Goal: Task Accomplishment & Management: Use online tool/utility

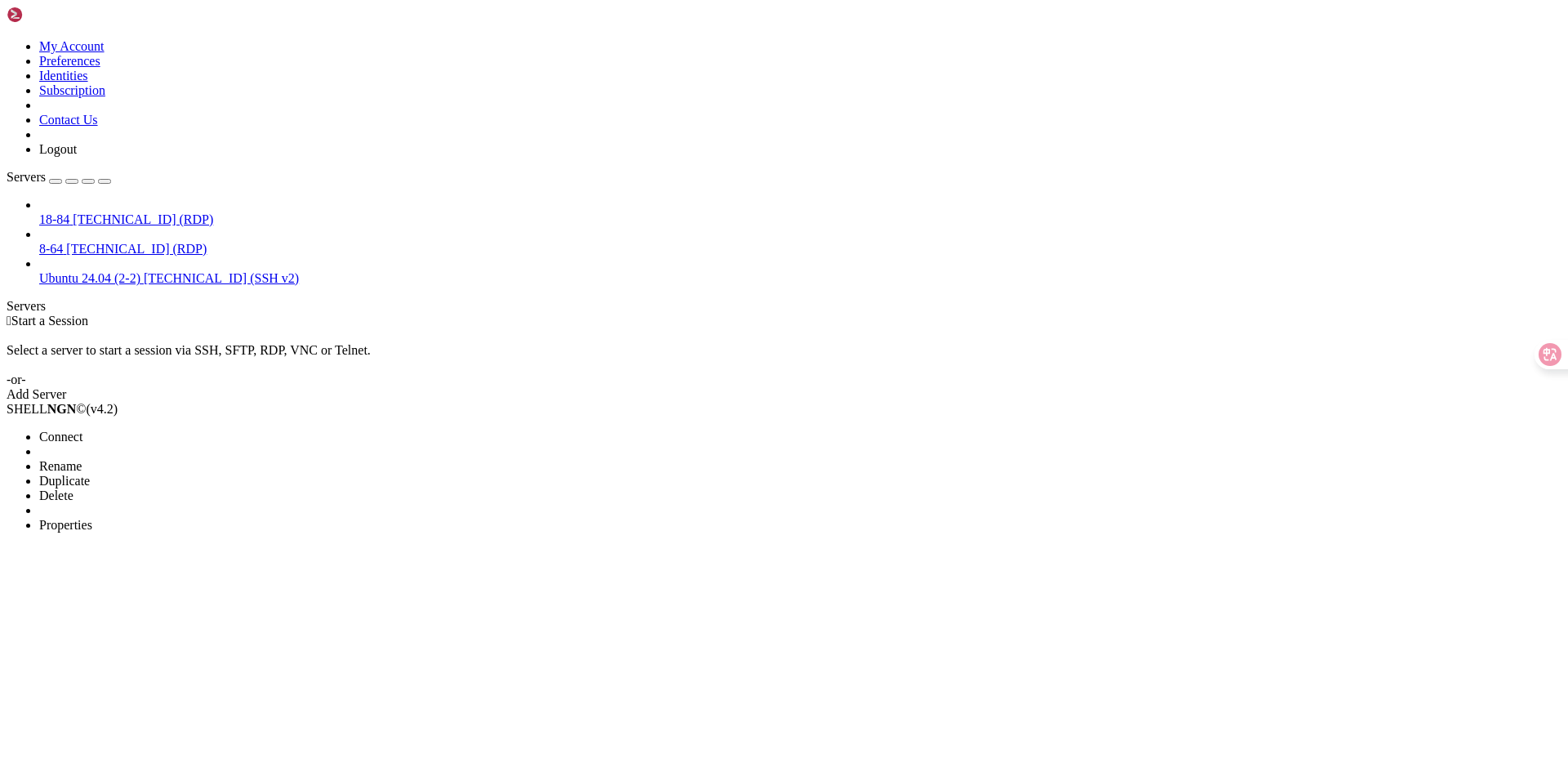
click at [187, 488] on li "Delete" at bounding box center [114, 495] width 149 height 15
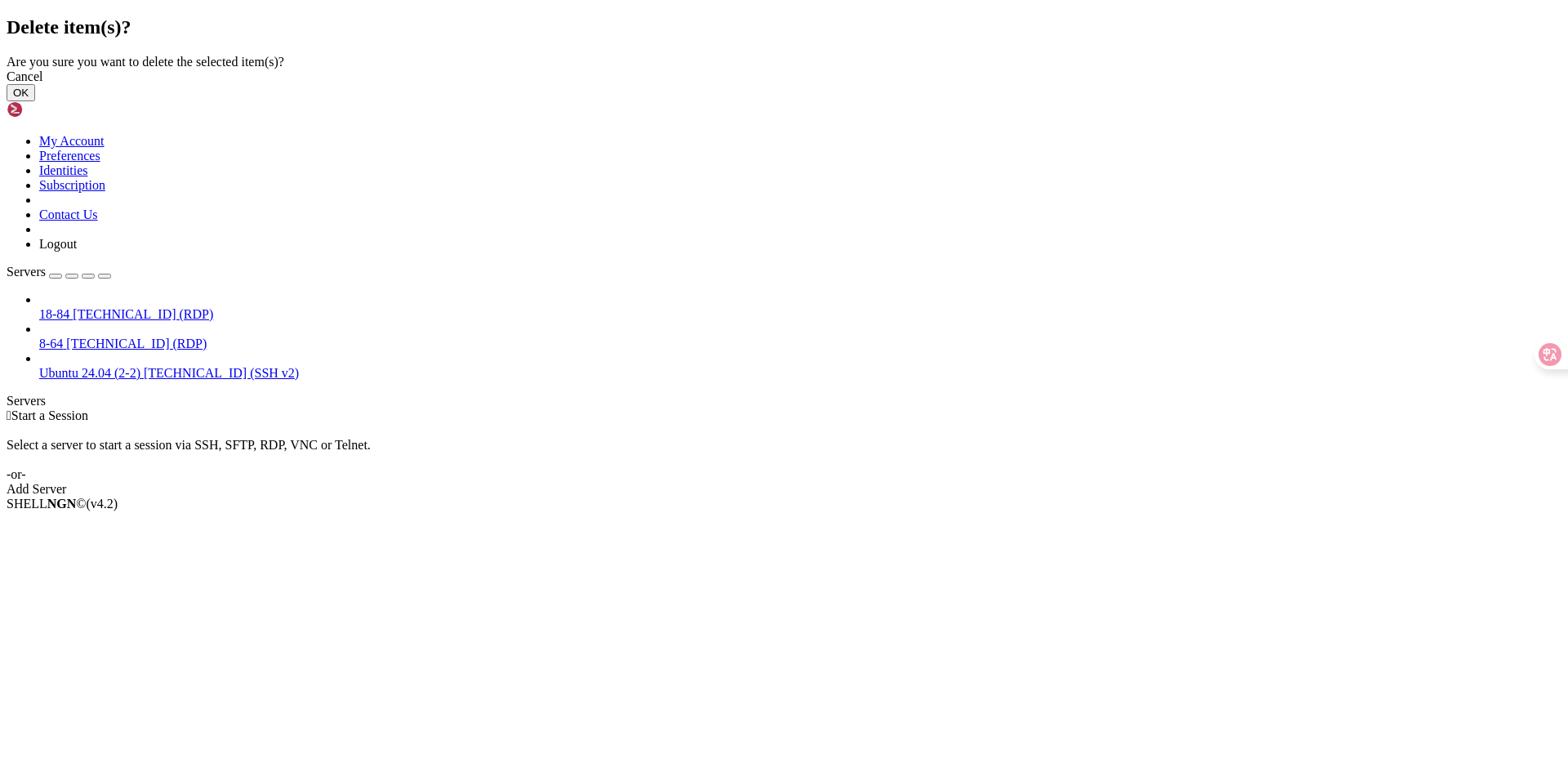
click at [35, 101] on button "OK" at bounding box center [20, 93] width 28 height 17
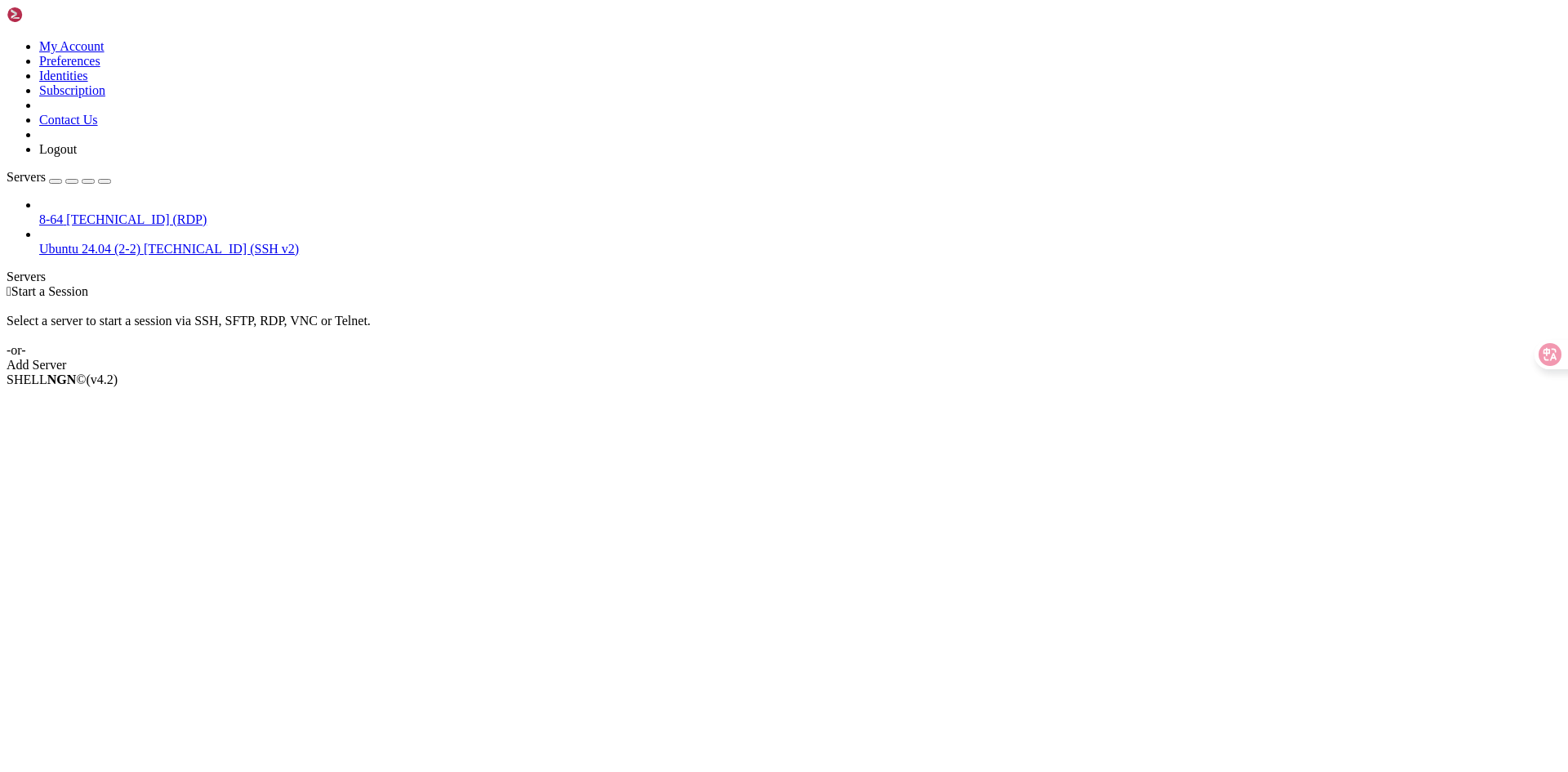
click at [877, 358] on div "Add Server" at bounding box center [784, 365] width 1555 height 15
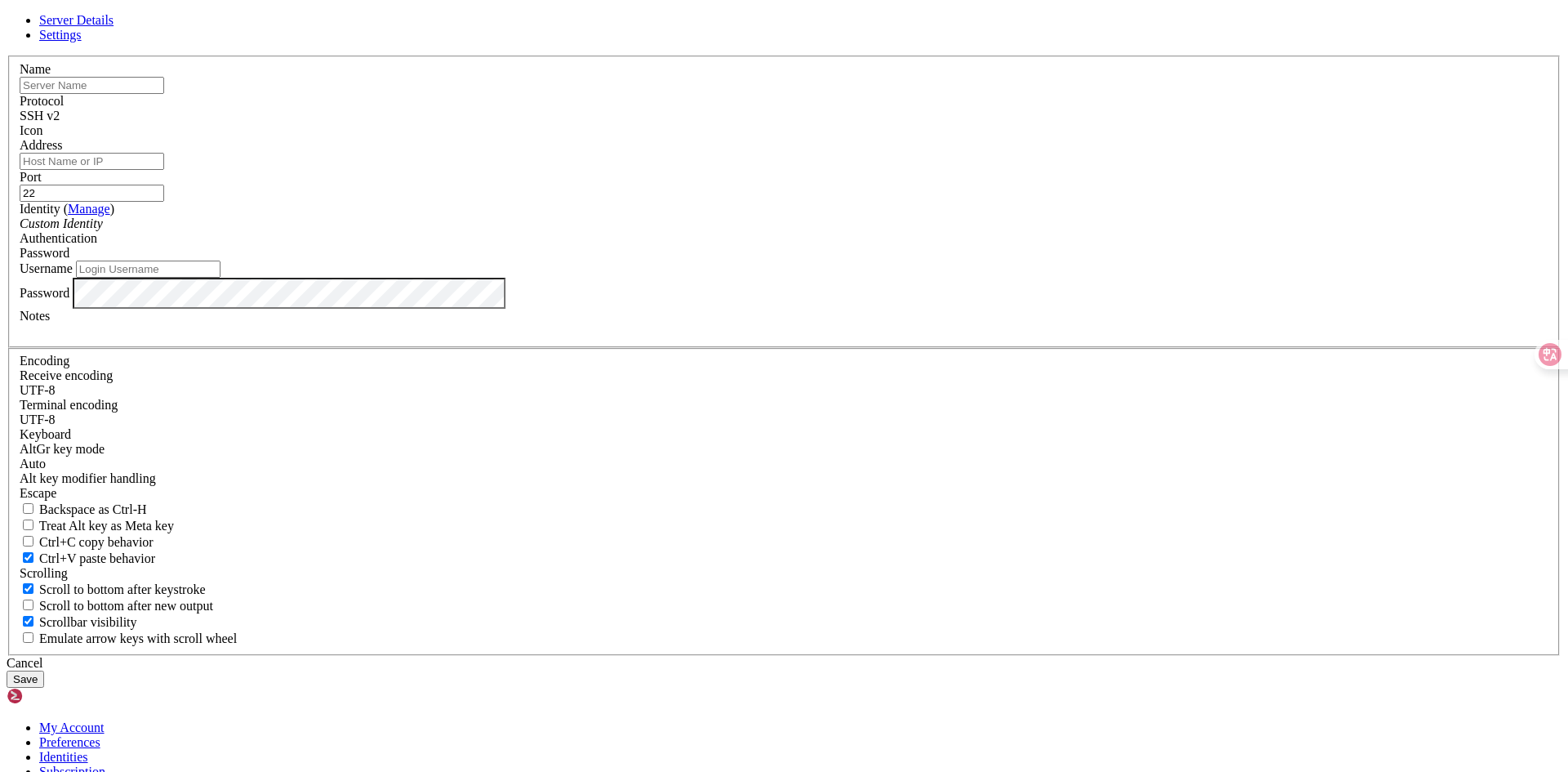
paste input "[TECHNICAL_ID]"
type input "[TECHNICAL_ID]"
click at [165, 170] on input "Address" at bounding box center [91, 161] width 144 height 17
paste input "[TECHNICAL_ID]"
type input "[TECHNICAL_ID]"
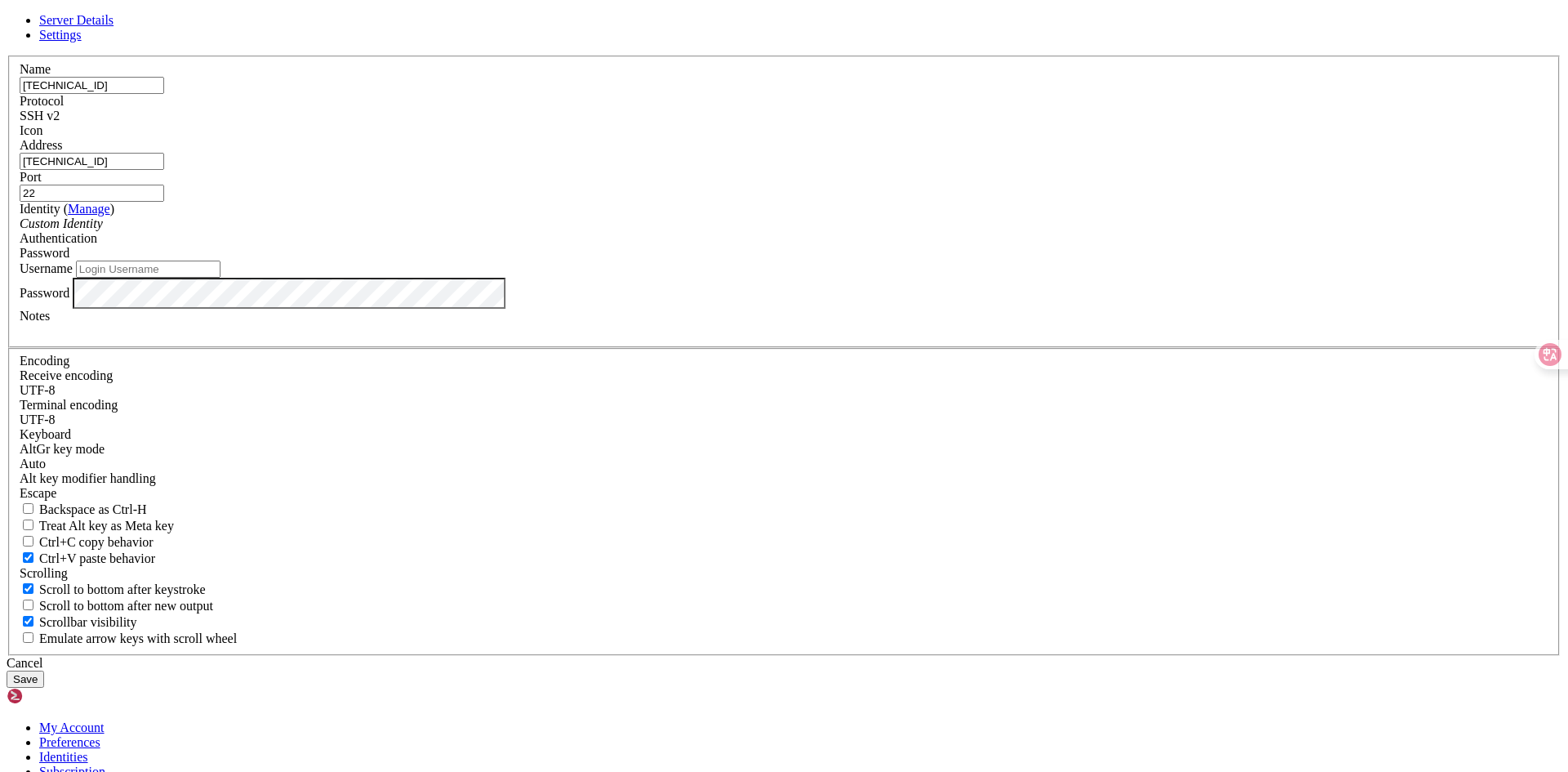
click at [221, 278] on input "Username" at bounding box center [148, 268] width 144 height 17
type input "quangdz"
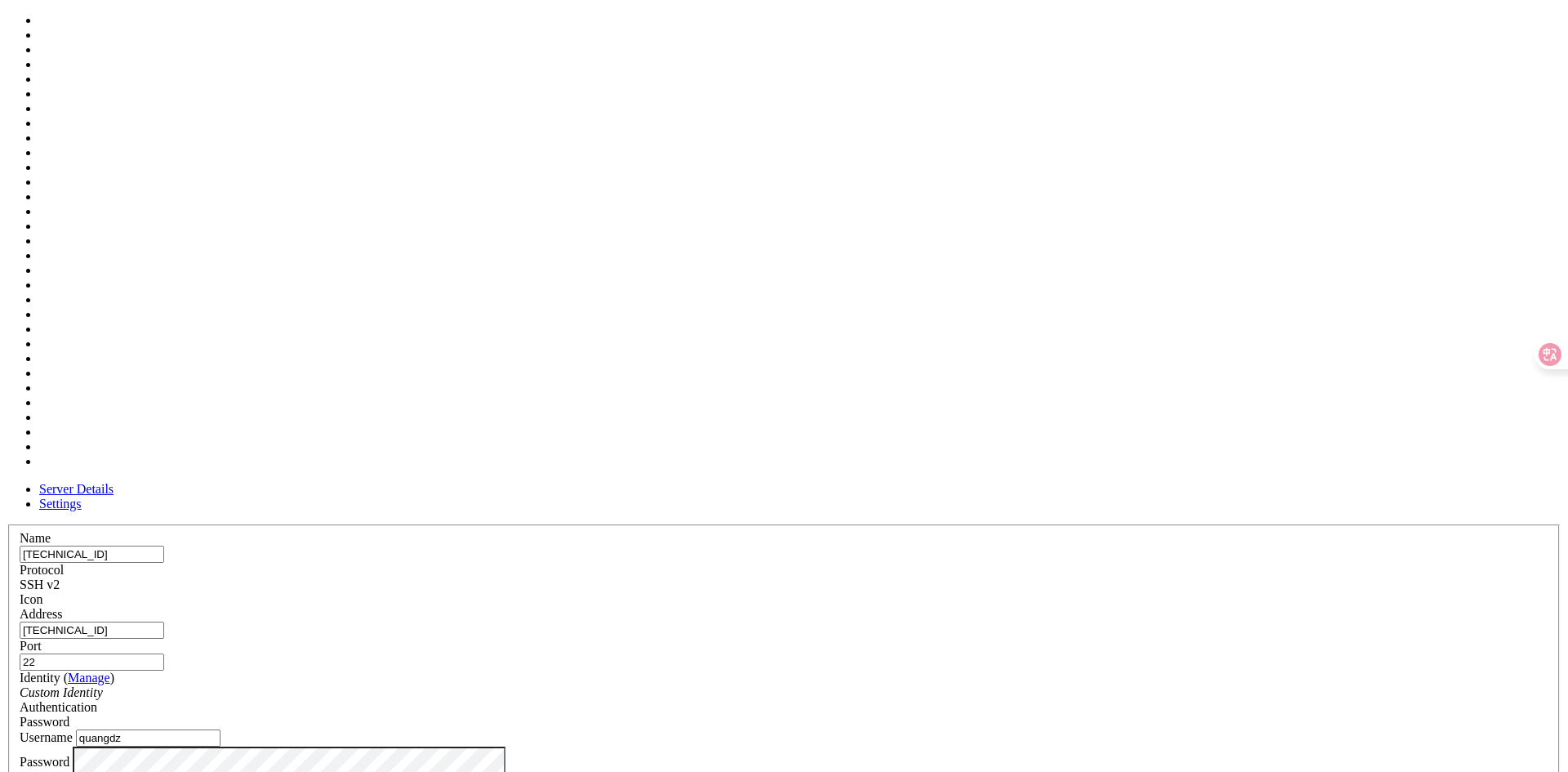
click at [982, 607] on div at bounding box center [783, 607] width 1528 height 0
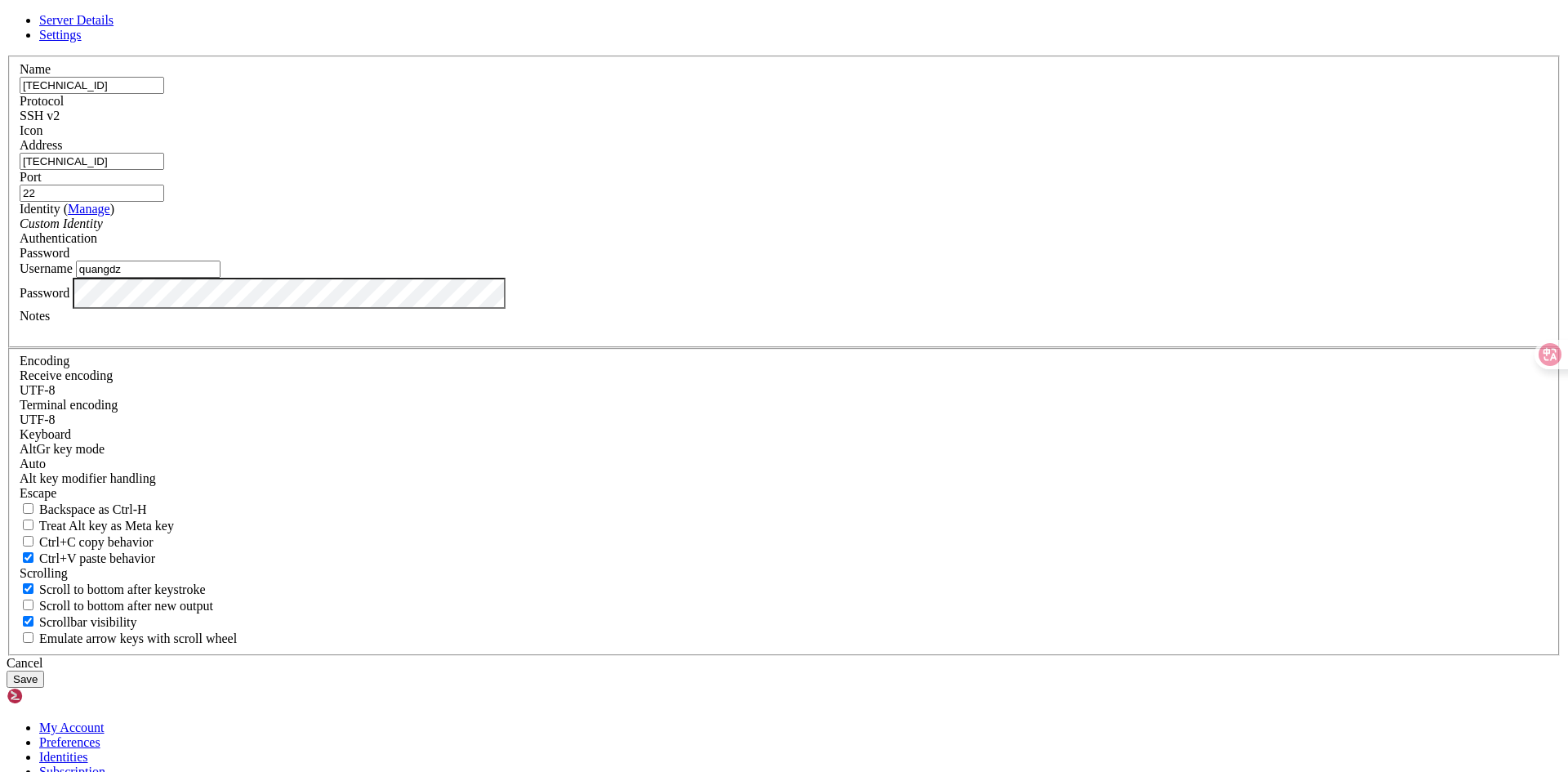
click at [976, 656] on div "Cancel Save" at bounding box center [784, 672] width 1555 height 32
click at [44, 671] on button "Save" at bounding box center [25, 679] width 38 height 17
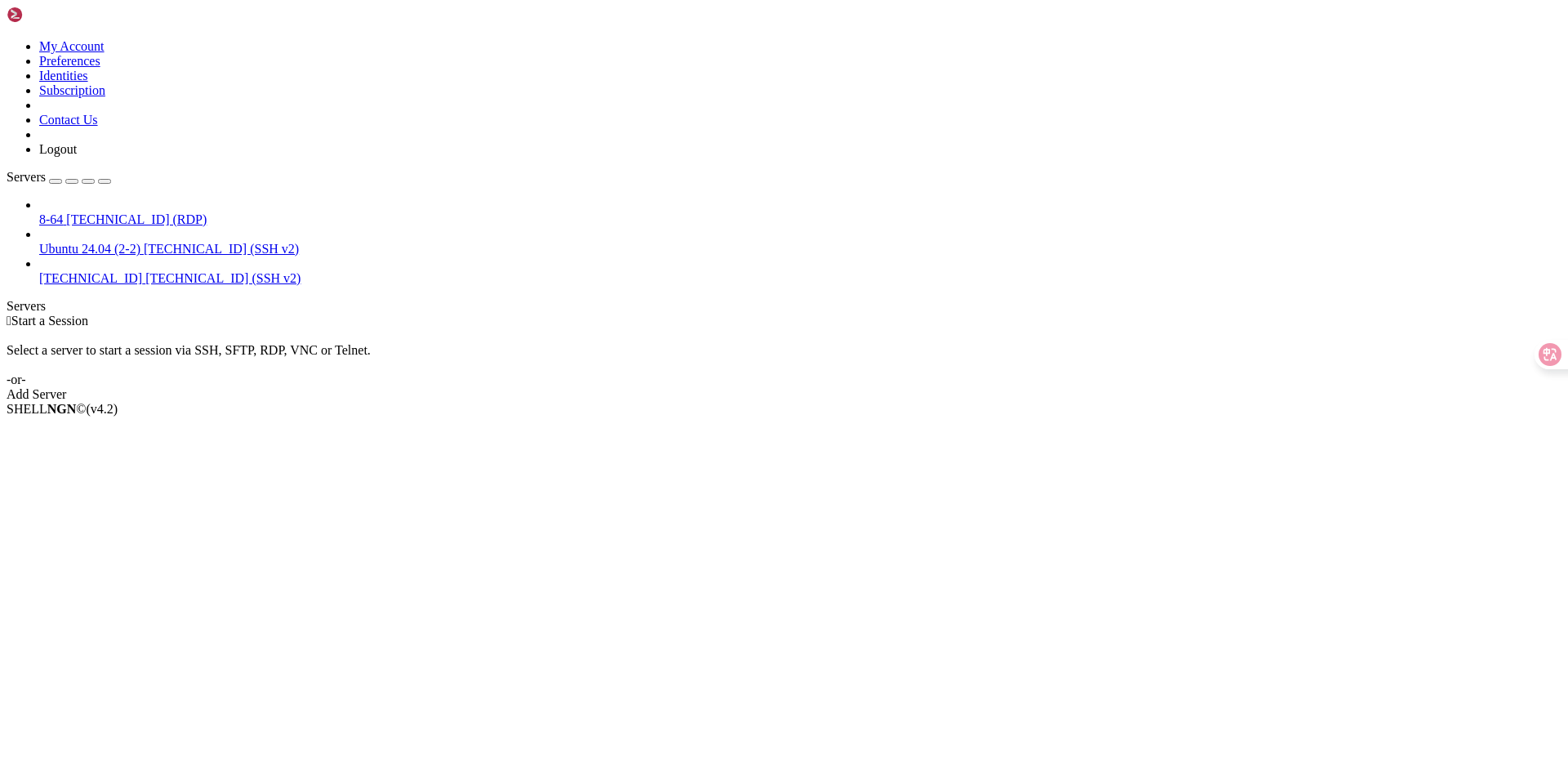
click at [145, 271] on span "[TECHNICAL_ID] (SSH v2)" at bounding box center [222, 278] width 155 height 14
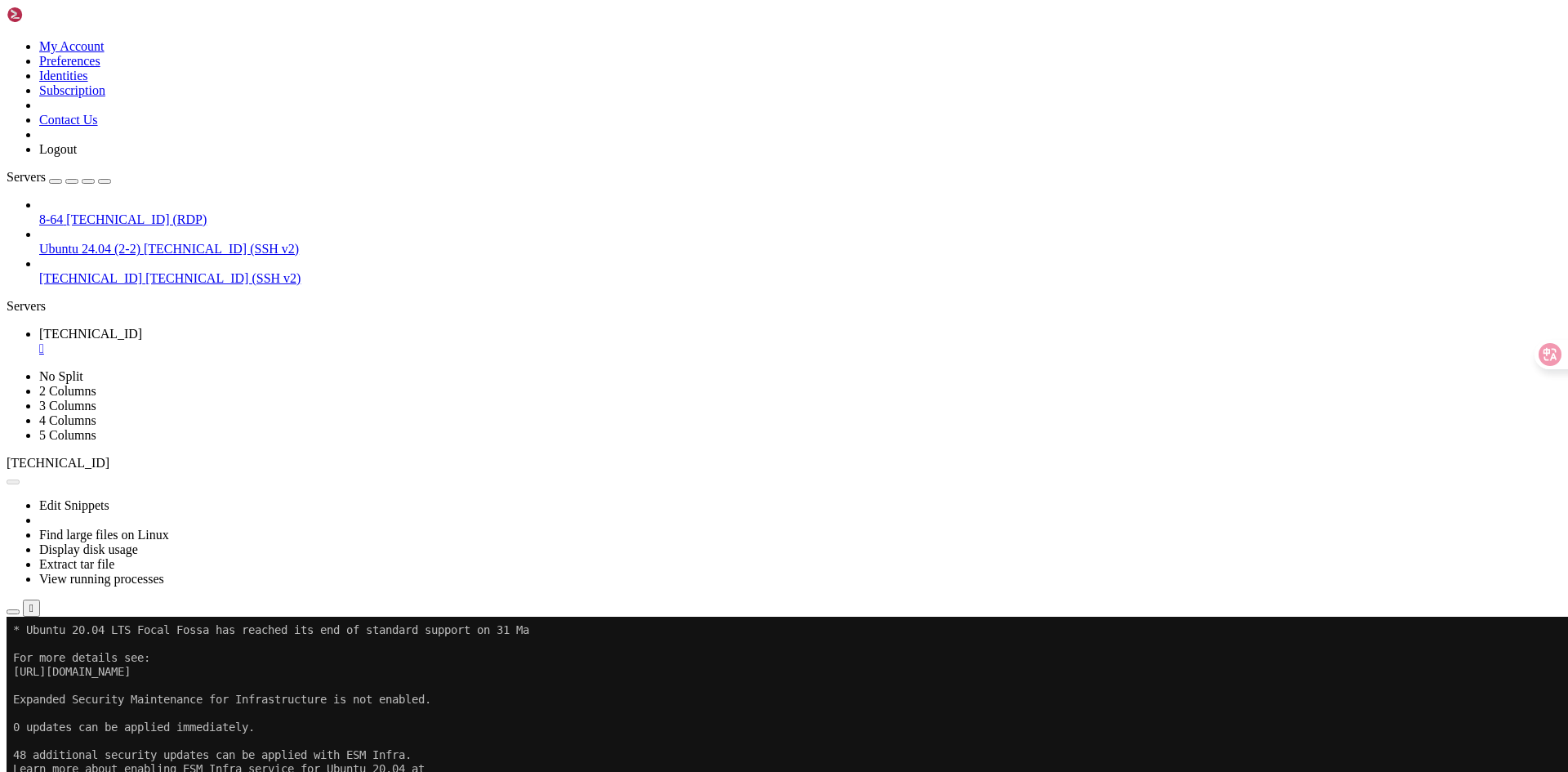
scroll to position [180, 0]
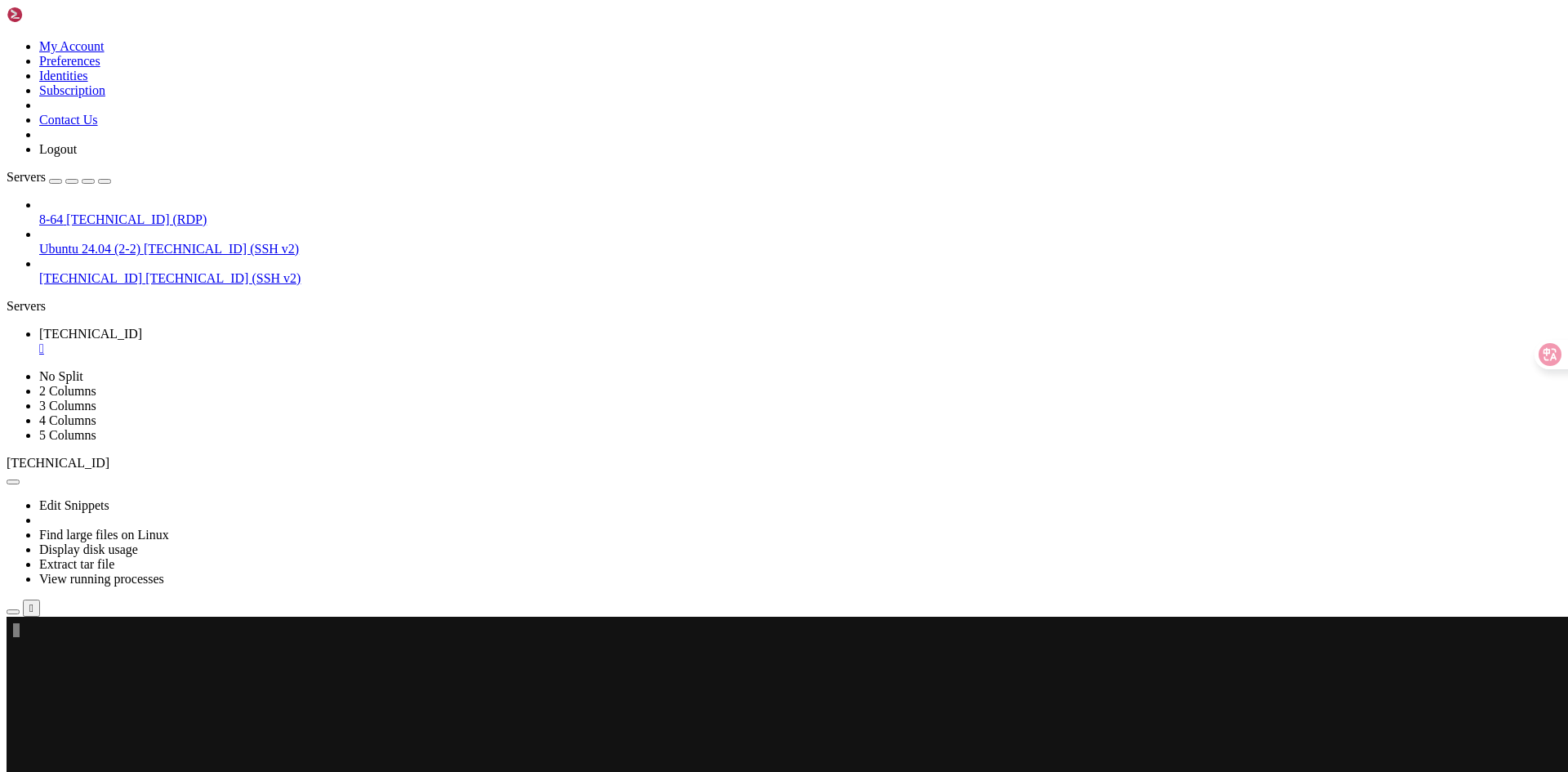
scroll to position [194, 0]
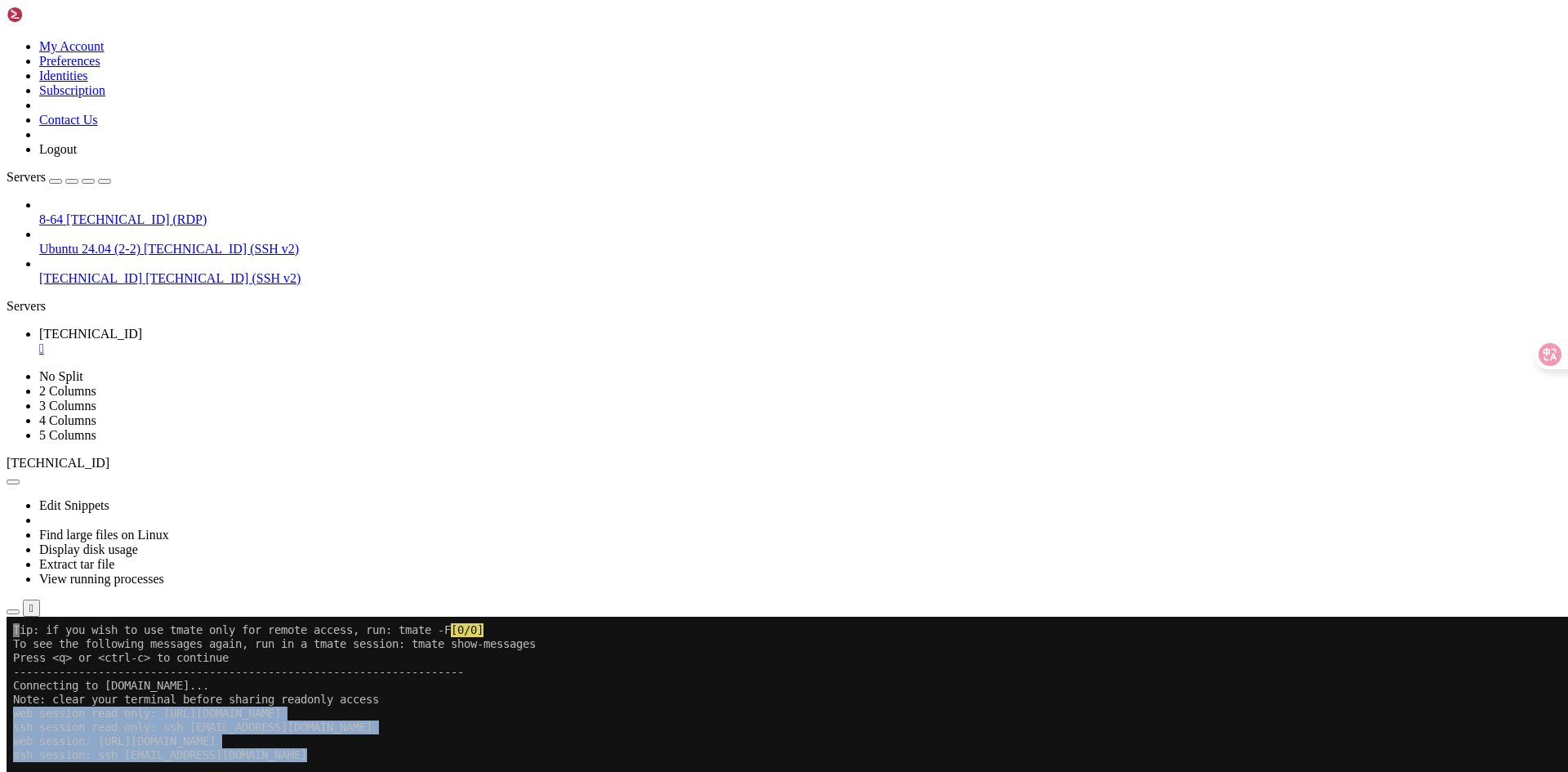
drag, startPoint x: 504, startPoint y: 765, endPoint x: 15, endPoint y: 716, distance: 491.4
copy div "web session read only: [URL][DOMAIN_NAME] ssh session read only: ssh [EMAIL_ADD…"
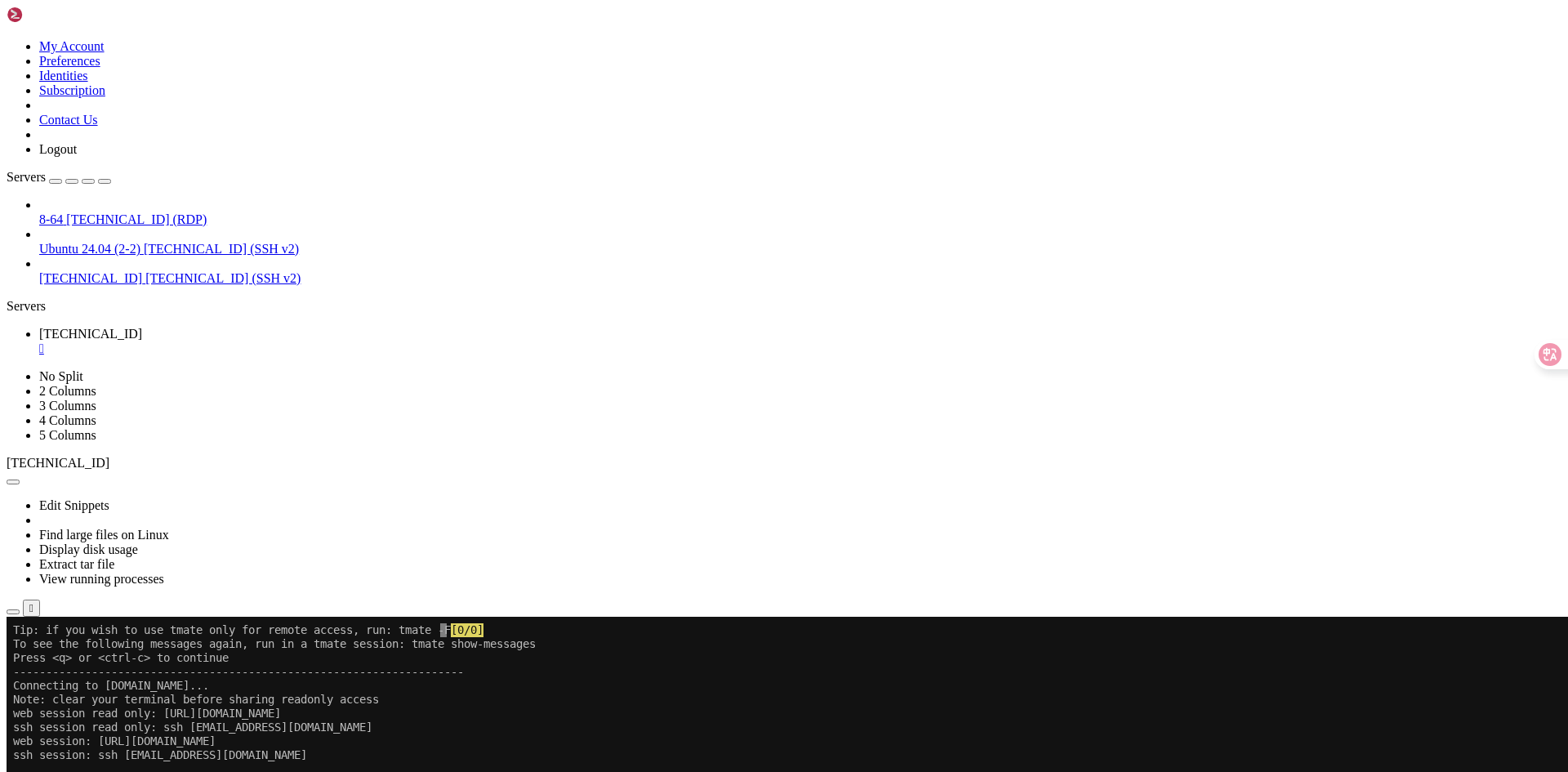
scroll to position [7, 2]
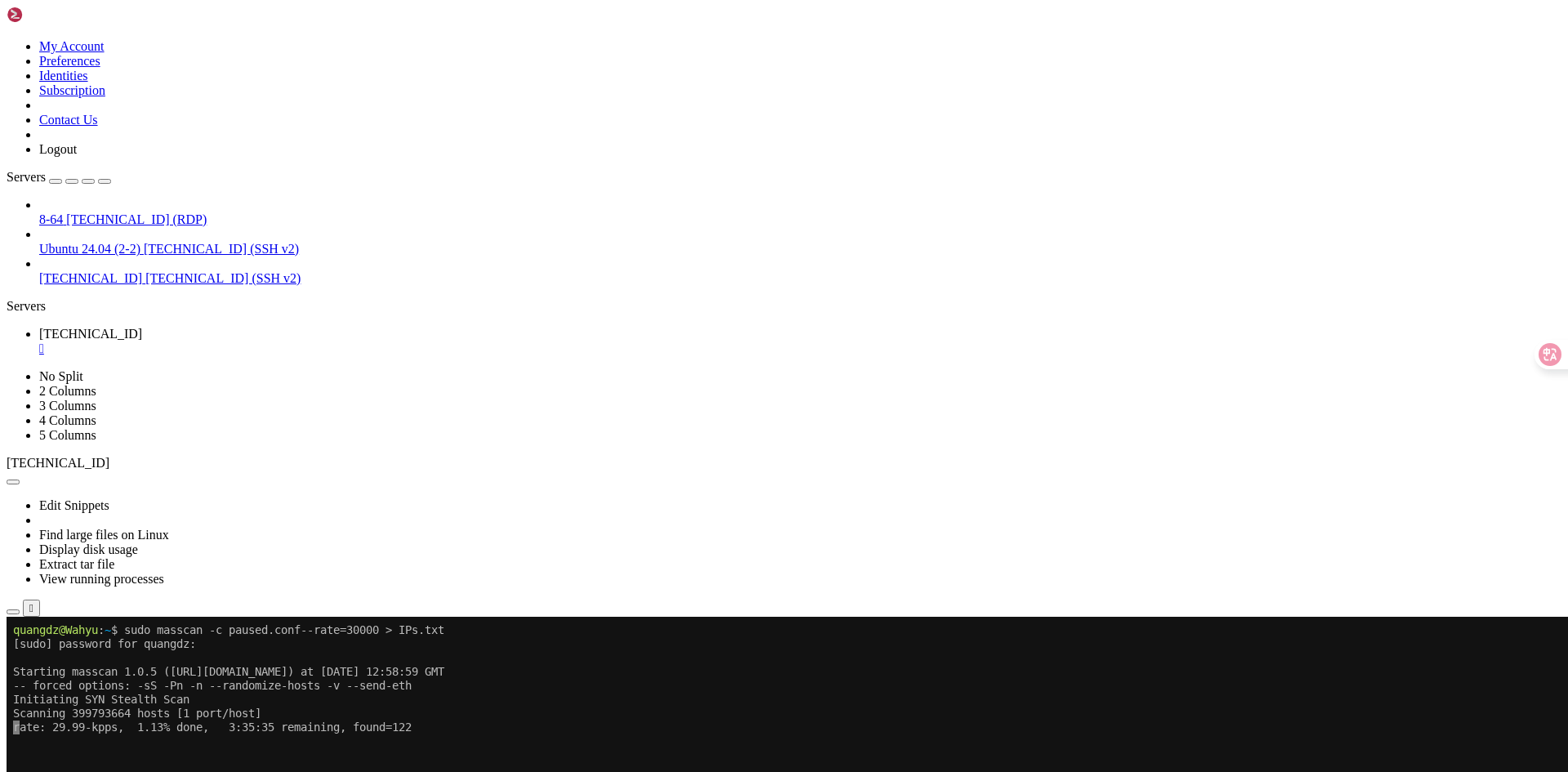
click at [36, 286] on div "8-64 [TECHNICAL_ID] (RDP) Ubuntu 24.04 (2-2) [TECHNICAL_ID] (SSH v2) [TECHNICAL…" at bounding box center [784, 242] width 1555 height 88
click at [41, 286] on div "8-64 [TECHNICAL_ID] (RDP) Ubuntu 24.04 (2-2) [TECHNICAL_ID] (SSH v2) [TECHNICAL…" at bounding box center [784, 242] width 1555 height 88
click at [145, 271] on span "[TECHNICAL_ID] (SSH v2)" at bounding box center [222, 278] width 155 height 14
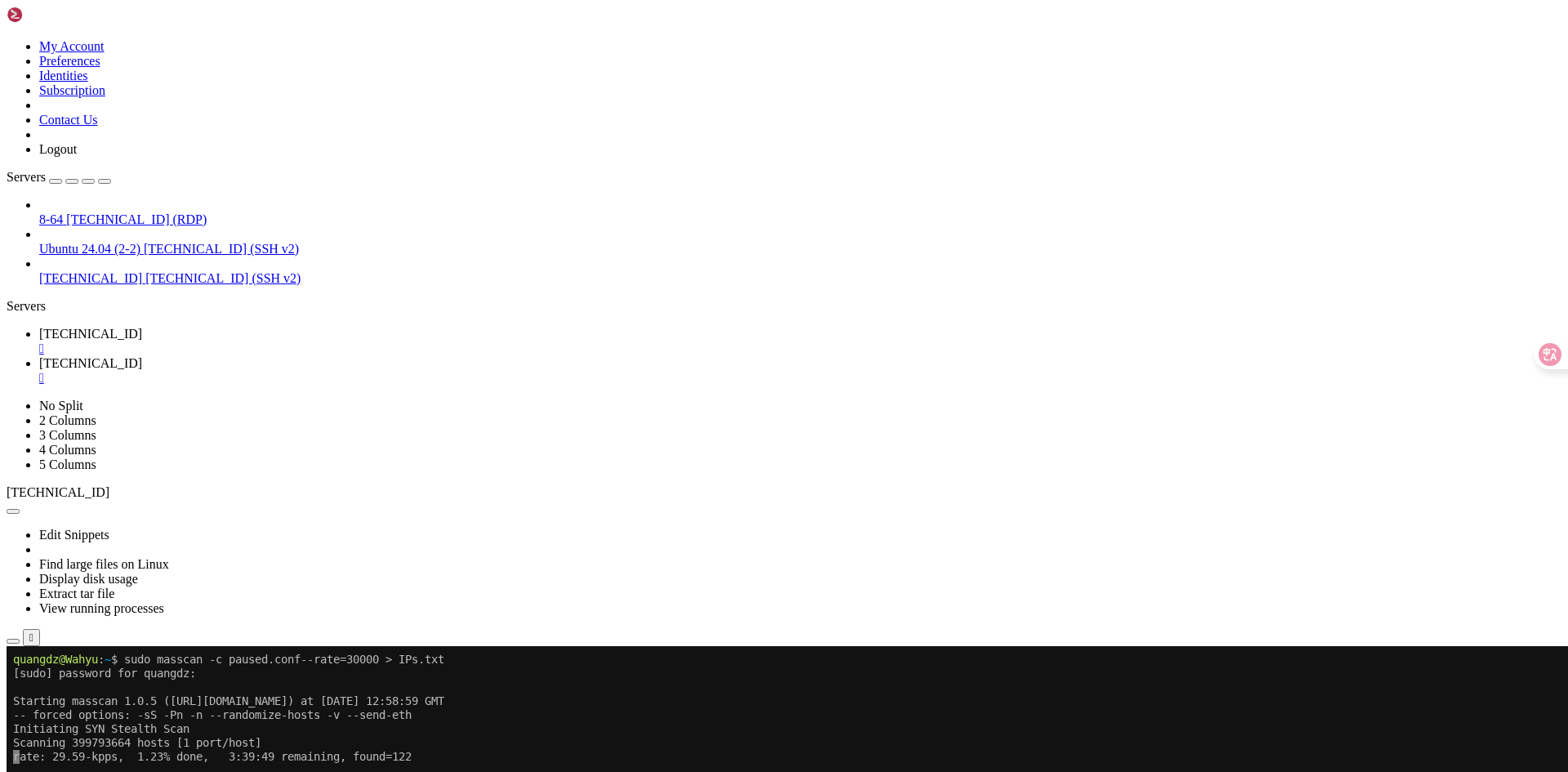
scroll to position [0, 0]
click at [428, 370] on div "" at bounding box center [801, 378] width 1522 height 15
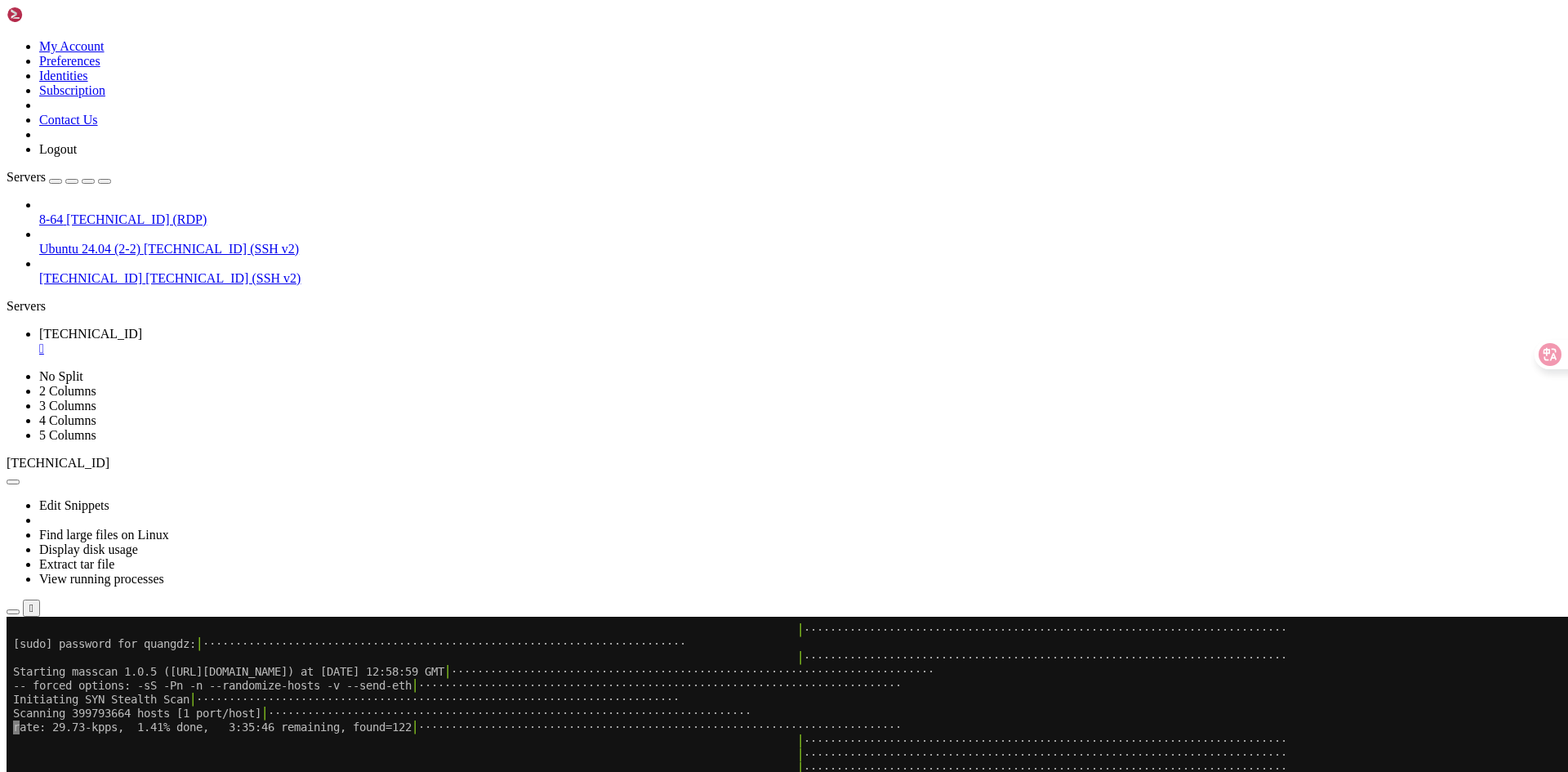
click at [77, 286] on div "8-64 [TECHNICAL_ID] (RDP) Ubuntu 24.04 (2-2) [TECHNICAL_ID] (SSH v2) [TECHNICAL…" at bounding box center [784, 242] width 1555 height 88
